Goal: Task Accomplishment & Management: Manage account settings

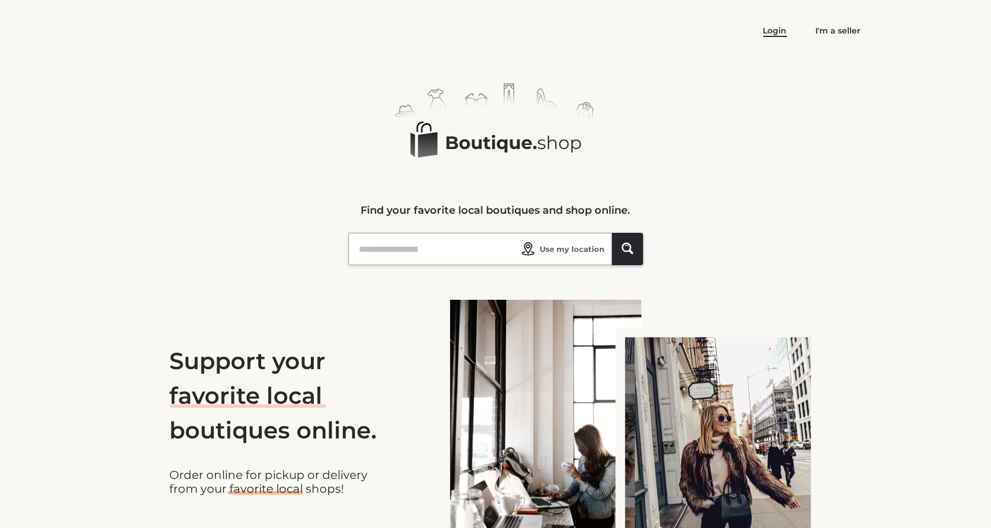
click at [778, 29] on link "Login" at bounding box center [776, 30] width 24 height 10
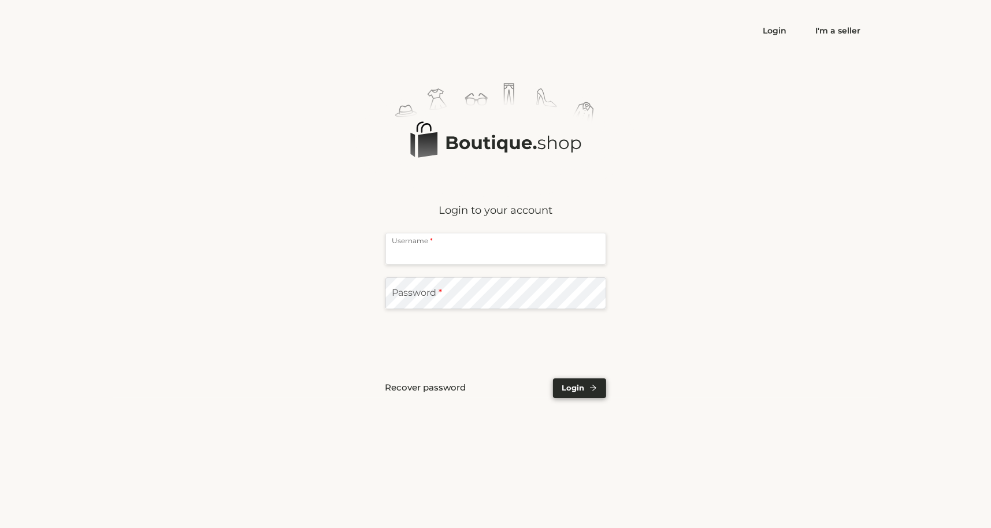
click at [431, 246] on input "text" at bounding box center [496, 249] width 221 height 32
type input "*****"
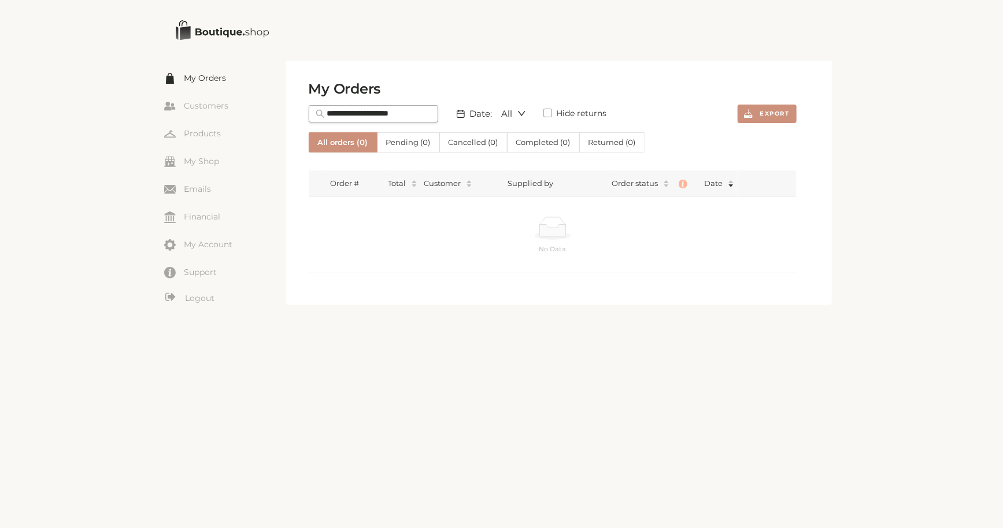
click at [201, 81] on link "My Orders" at bounding box center [224, 77] width 121 height 17
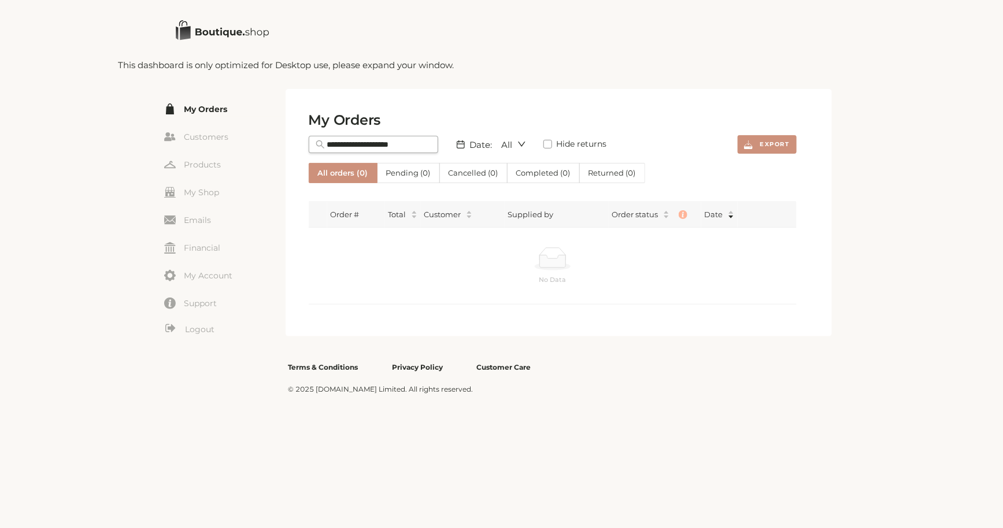
click at [437, 66] on div "This dashboard is only optimized for Desktop use, please expand your window." at bounding box center [501, 65] width 766 height 15
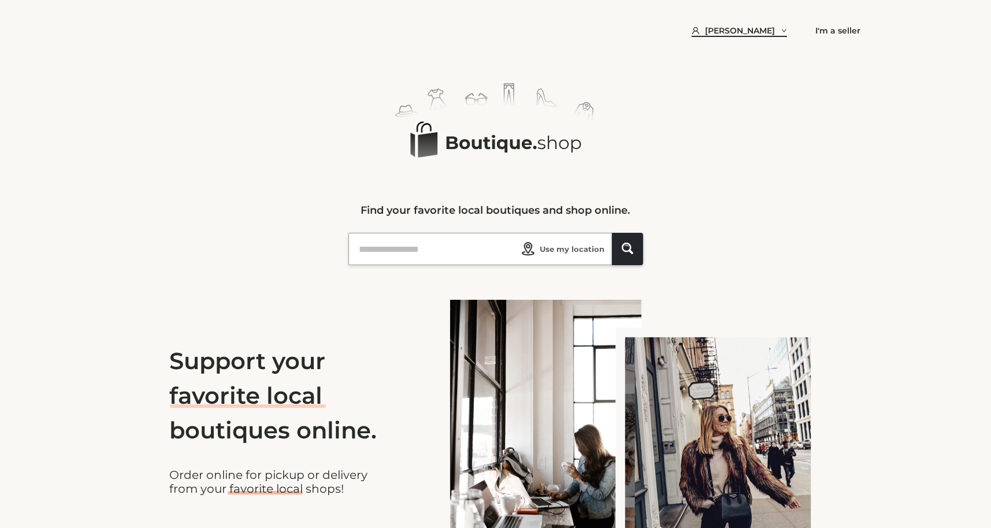
click at [755, 28] on span "Parker Smith" at bounding box center [741, 30] width 70 height 10
click at [738, 103] on link "Logout" at bounding box center [745, 104] width 81 height 18
